Goal: Task Accomplishment & Management: Manage account settings

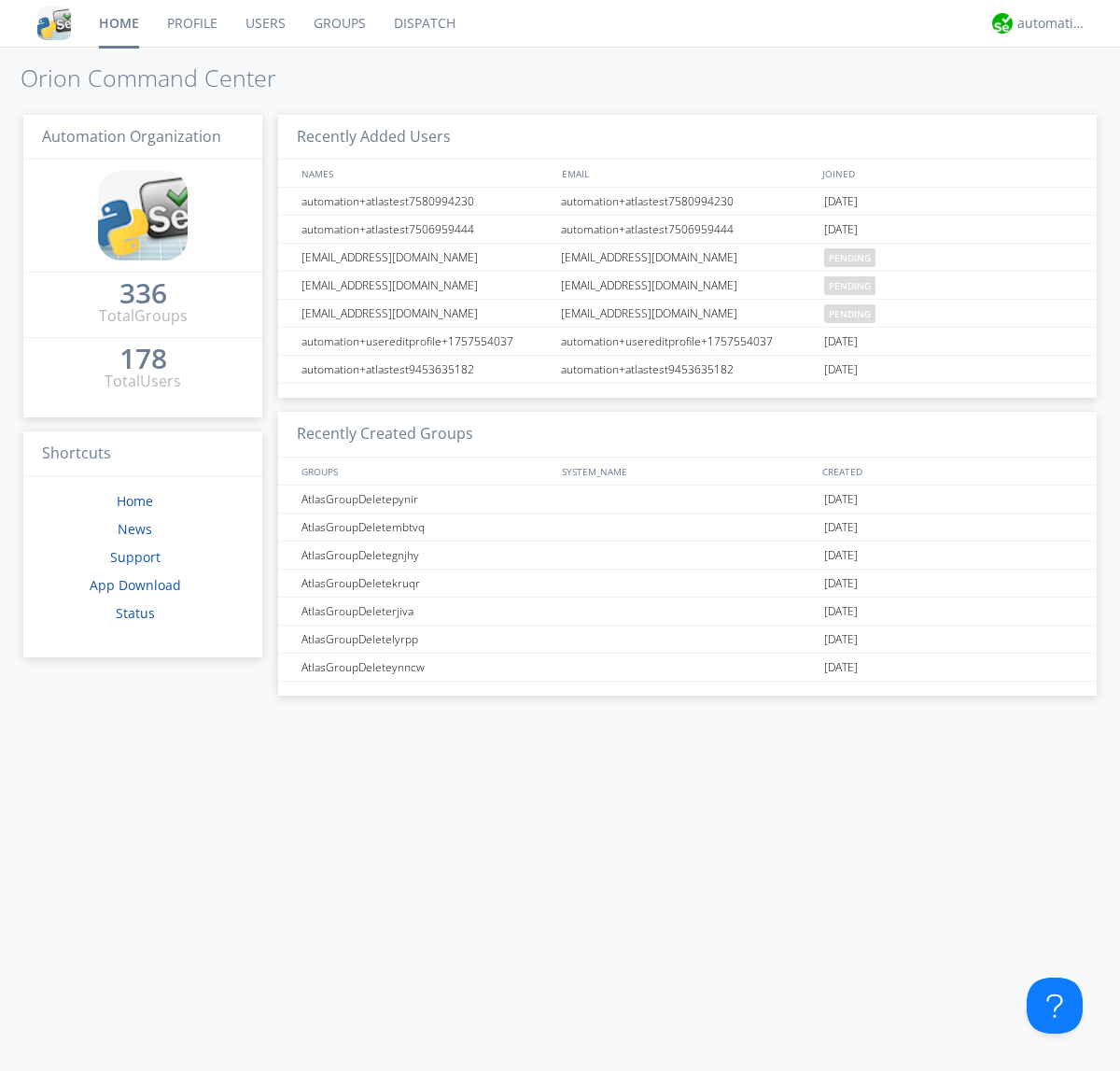
click at [264, 23] on link "Users" at bounding box center [265, 23] width 68 height 47
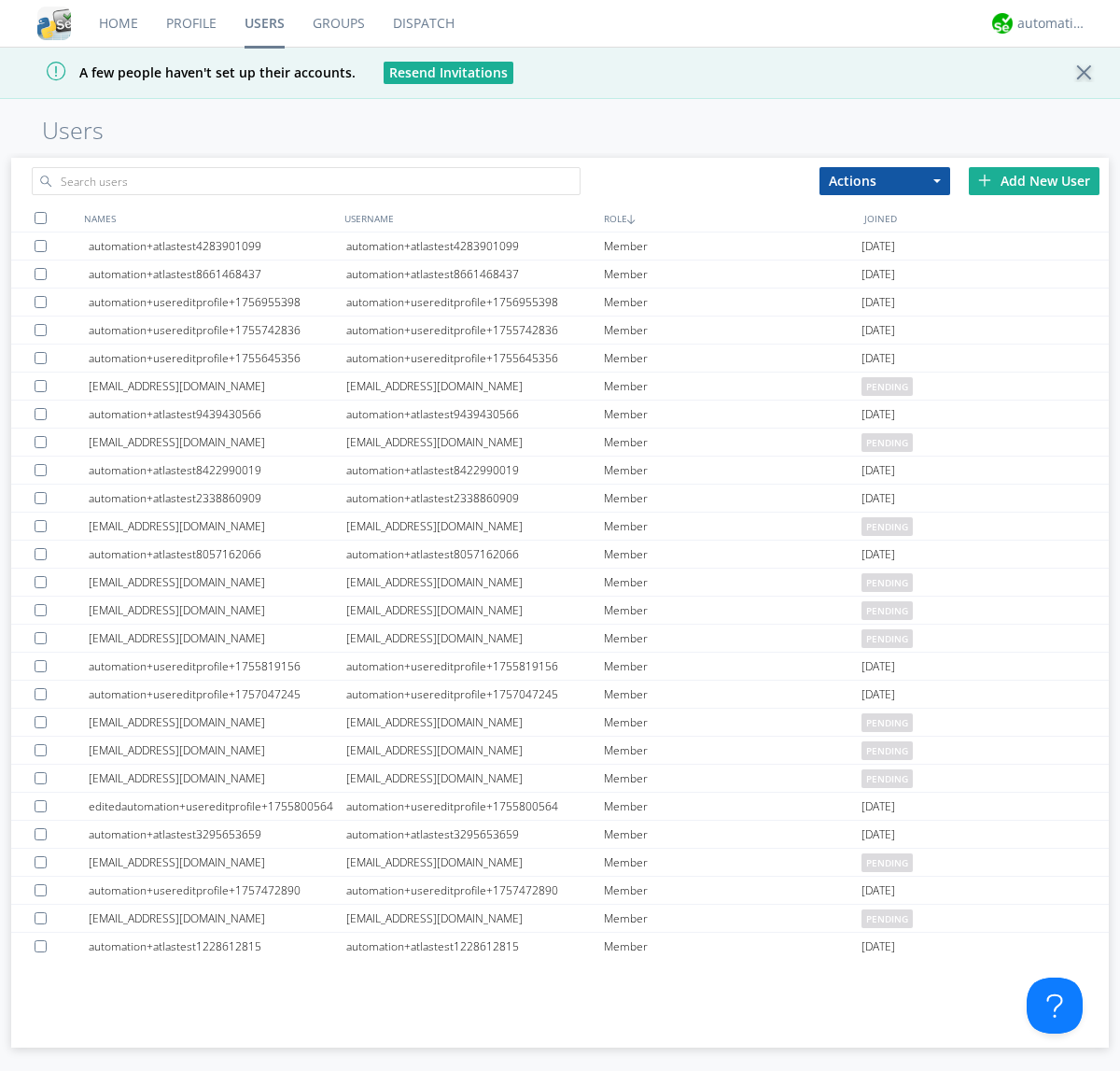
click at [1035, 181] on div "Add New User" at bounding box center [1034, 181] width 131 height 28
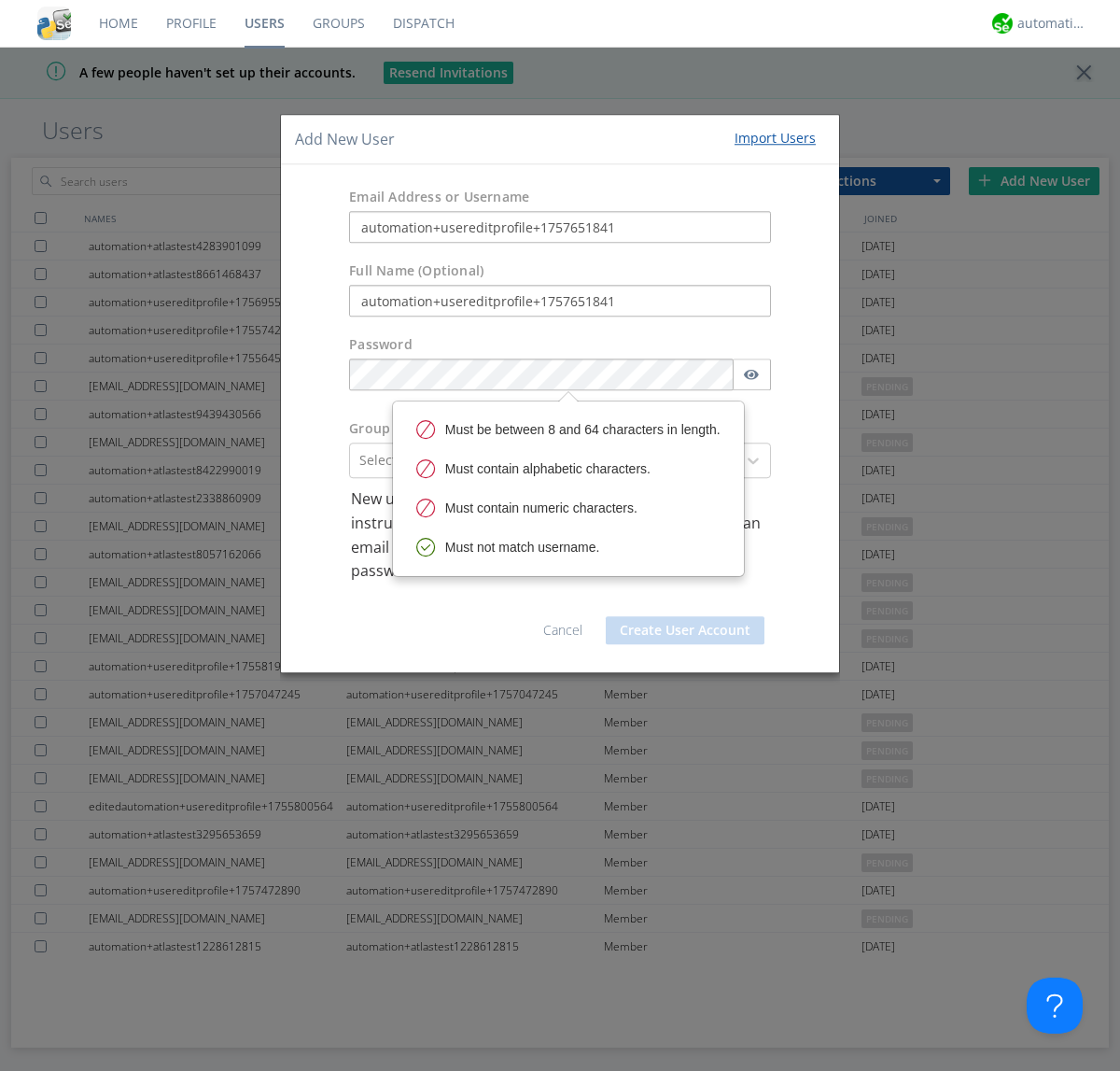
click at [685, 630] on button "Create User Account" at bounding box center [685, 630] width 159 height 28
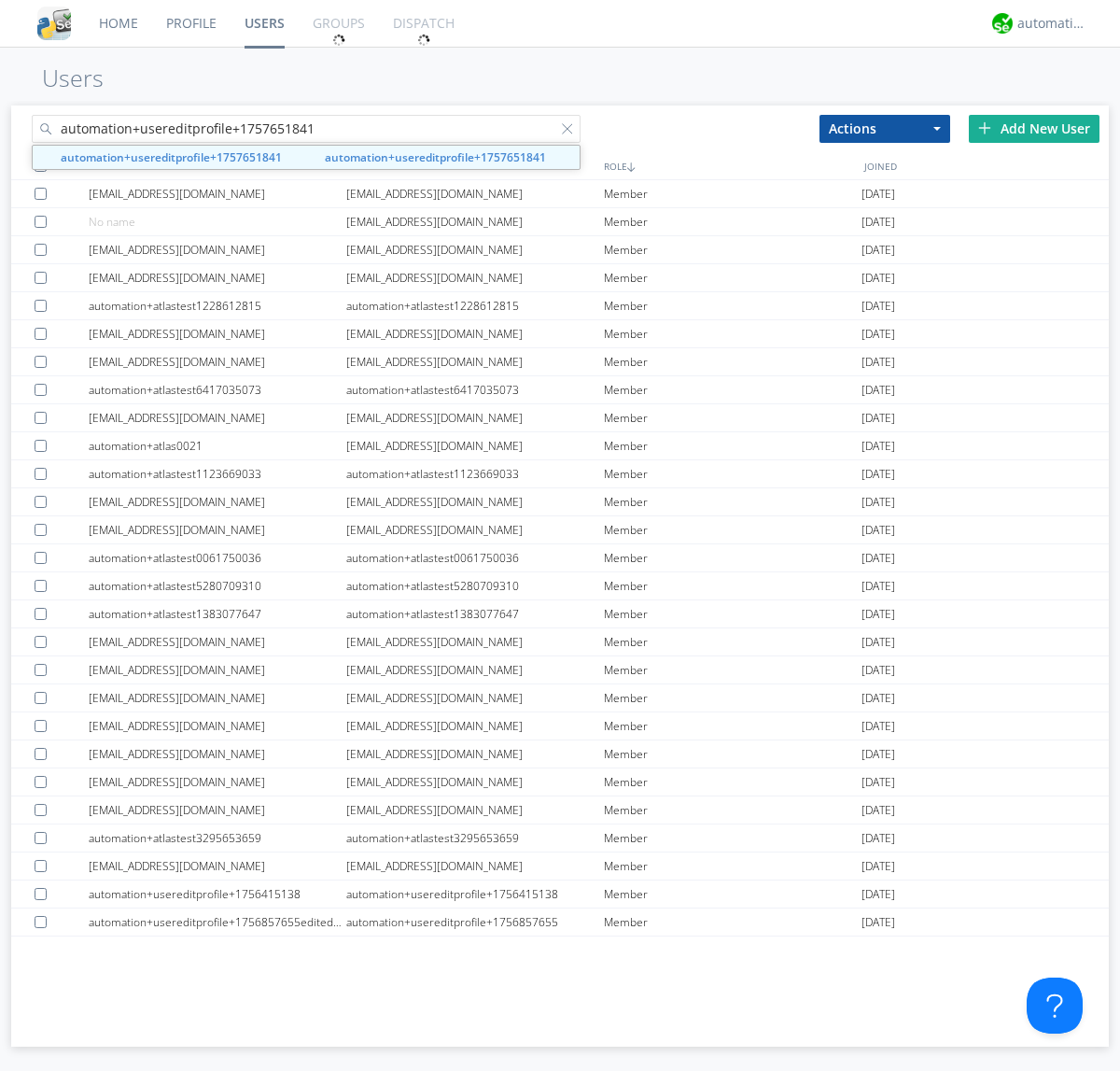
type input "automation+usereditprofile+1757651841"
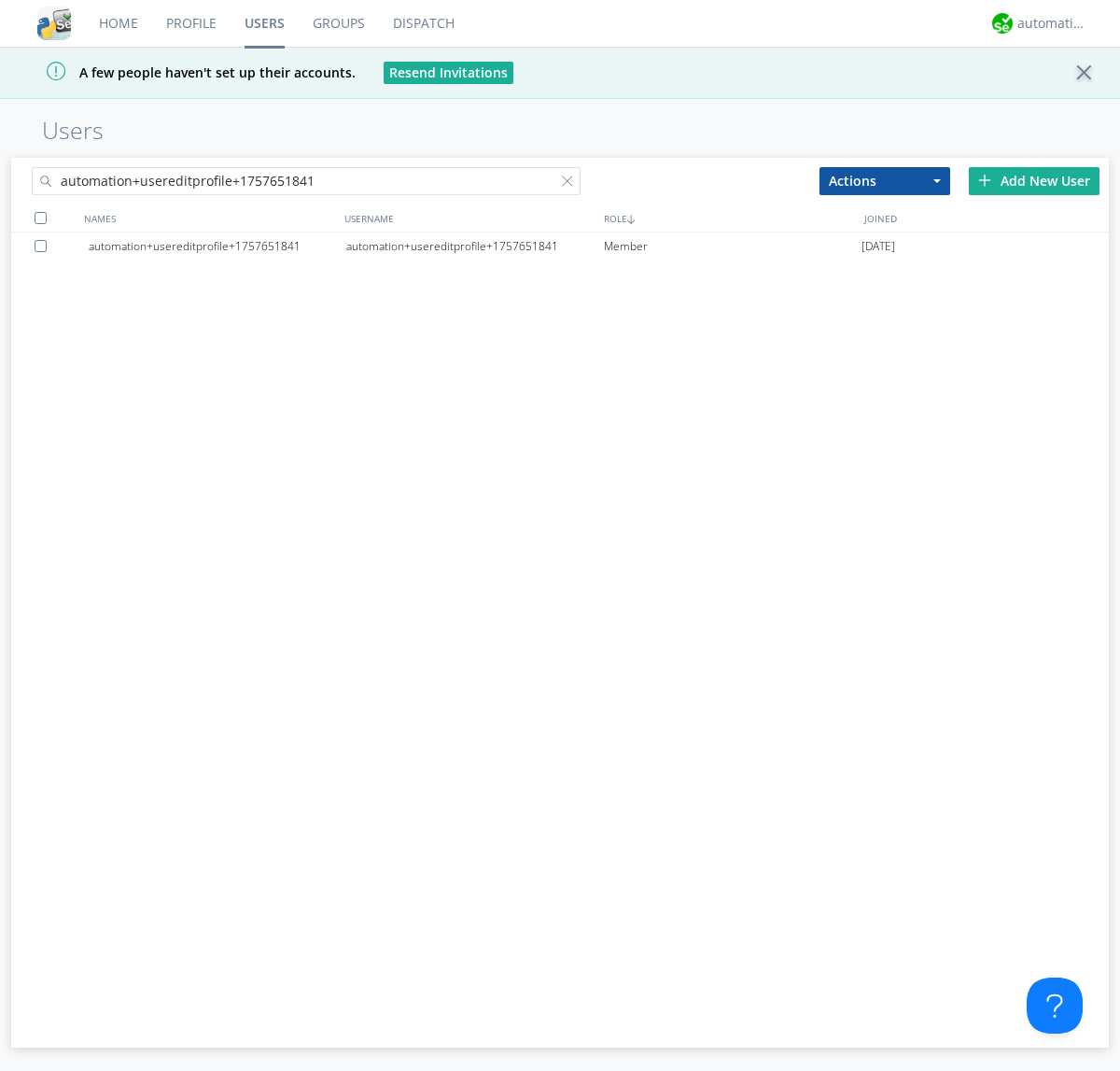
click at [474, 246] on div "automation+usereditprofile+1757651841" at bounding box center [475, 246] width 258 height 28
